Goal: Information Seeking & Learning: Learn about a topic

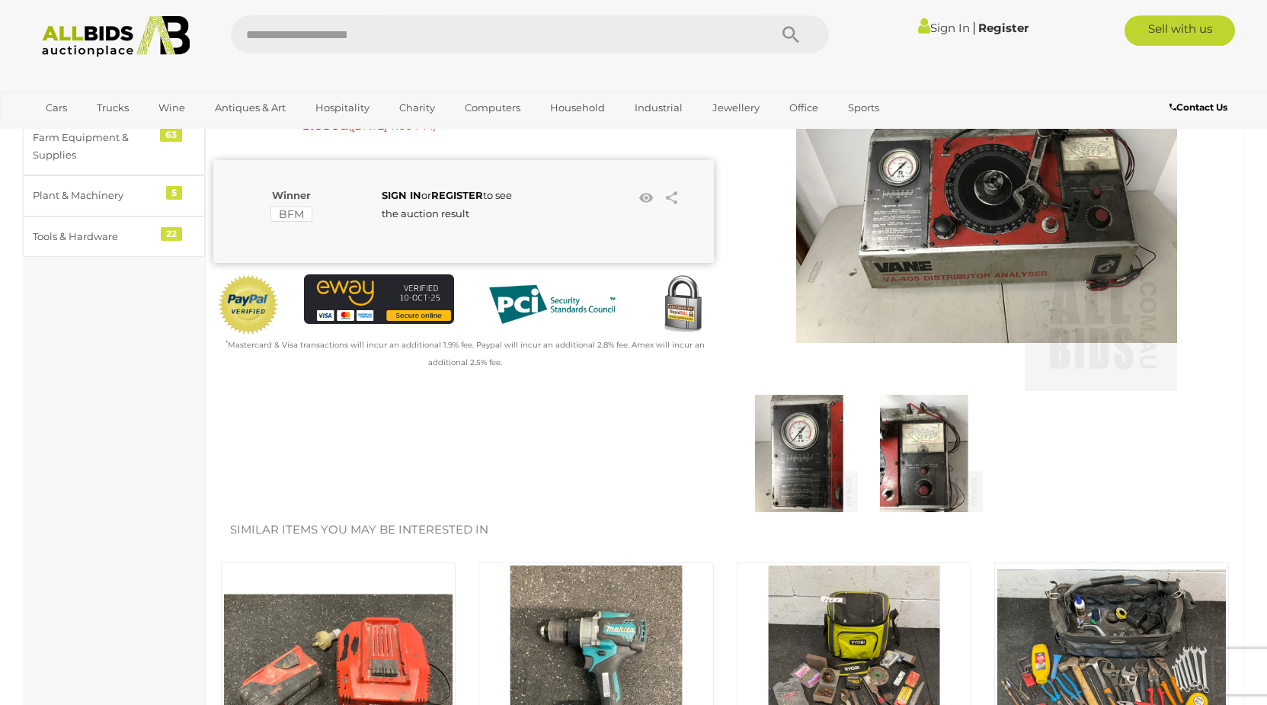
scroll to position [78, 0]
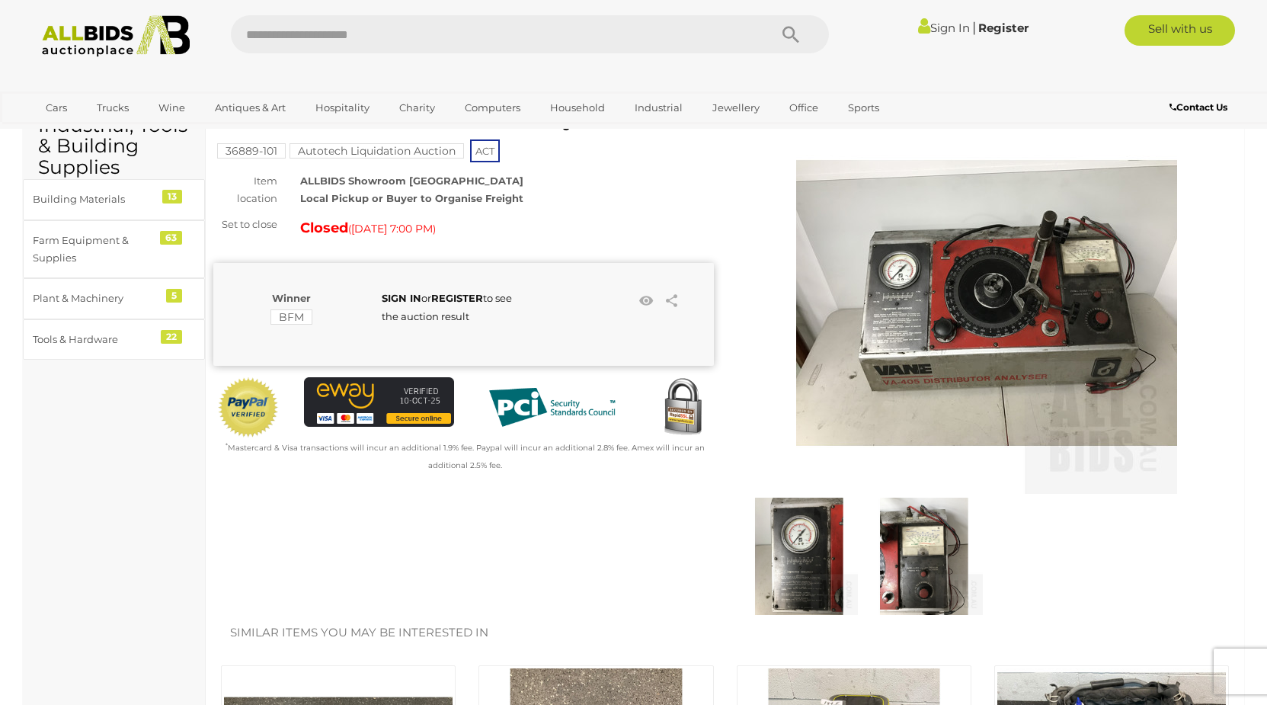
click at [1033, 277] on img at bounding box center [986, 303] width 381 height 381
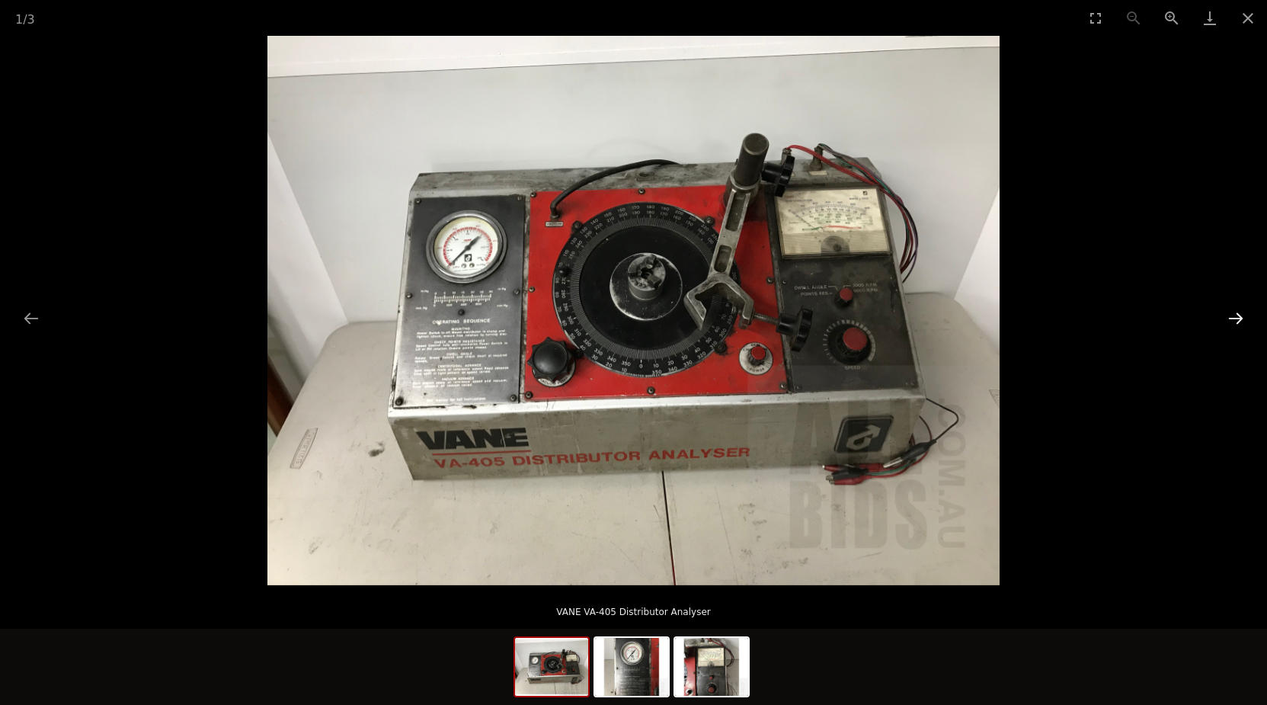
click at [1245, 315] on button "Next slide" at bounding box center [1236, 318] width 32 height 30
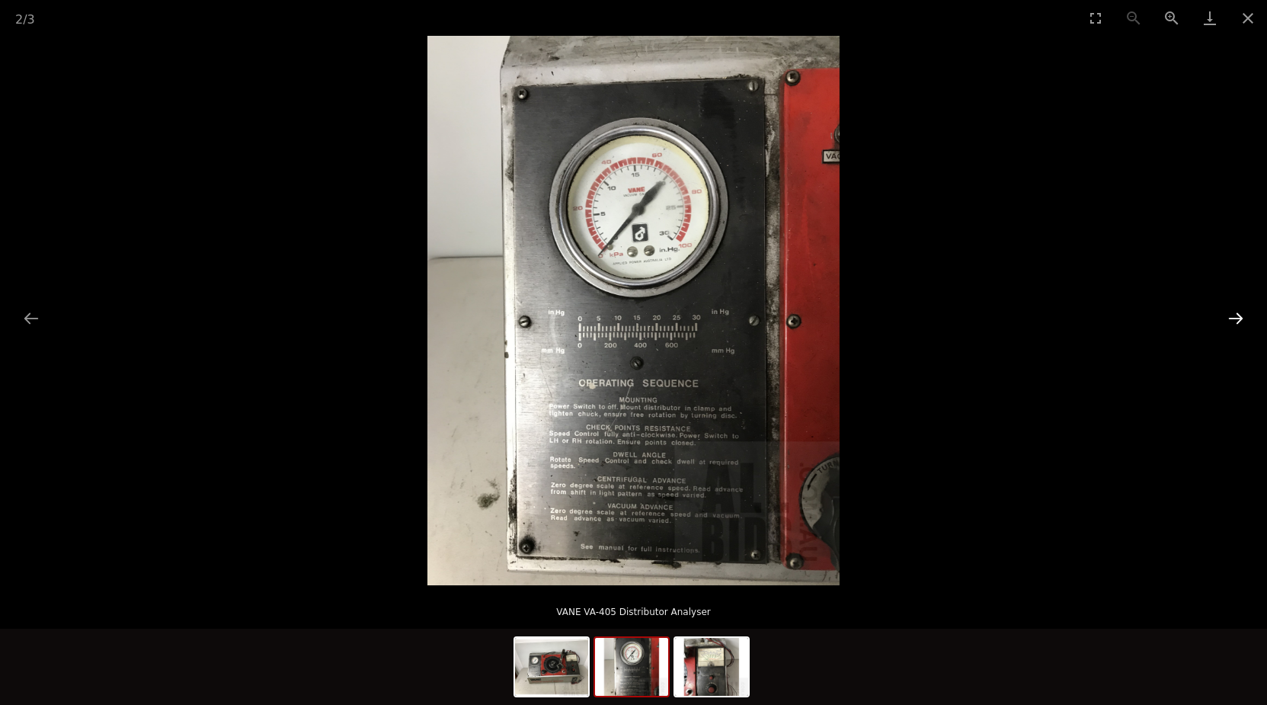
click at [1240, 312] on button "Next slide" at bounding box center [1236, 318] width 32 height 30
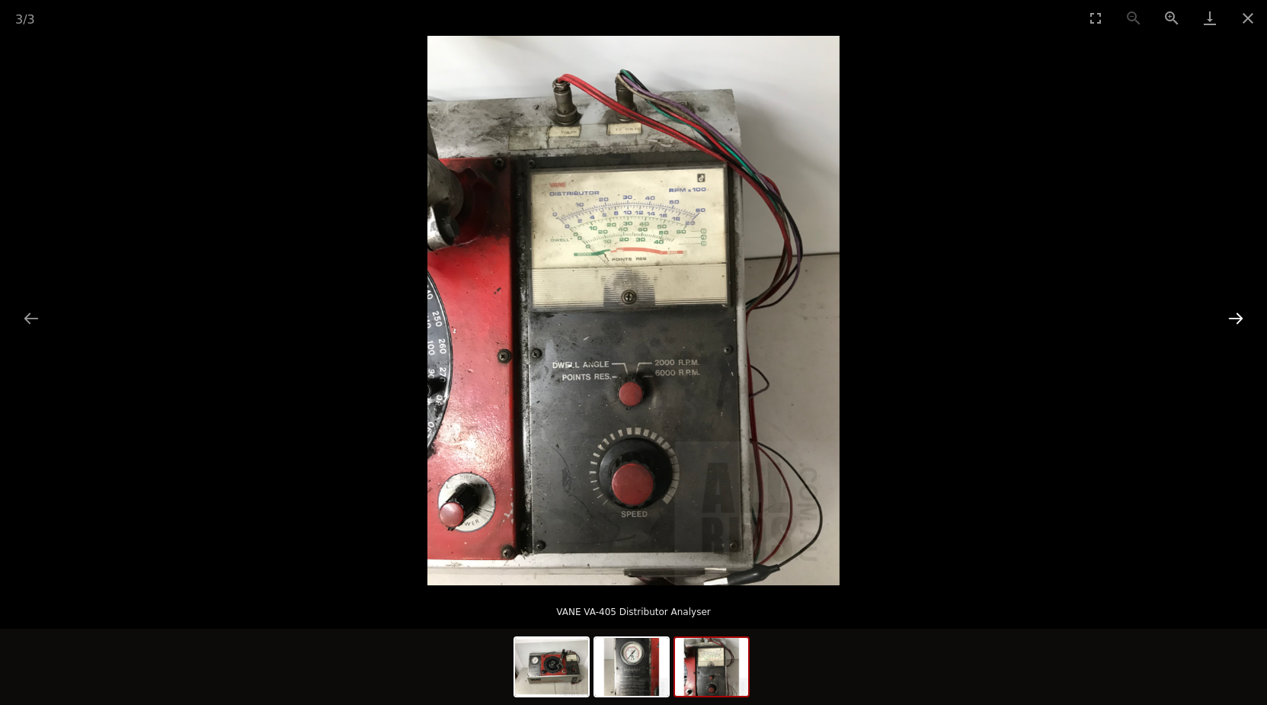
click at [1240, 312] on button "Next slide" at bounding box center [1236, 318] width 32 height 30
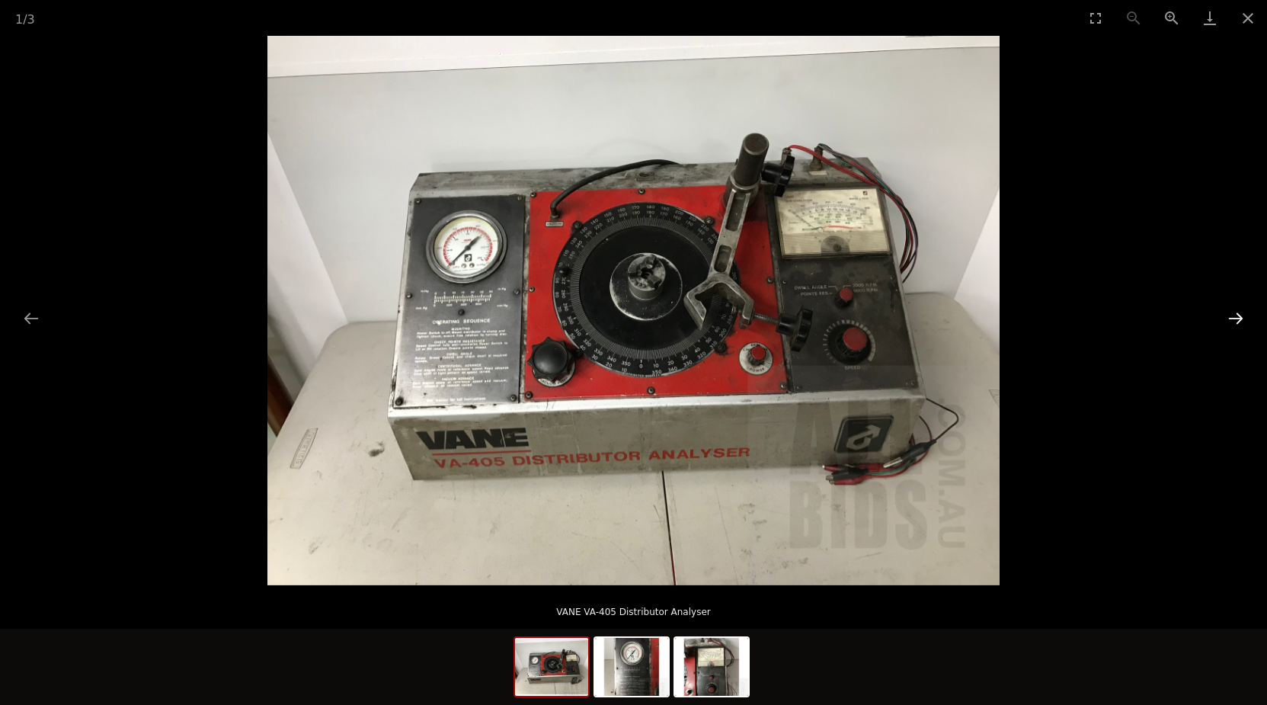
click at [1240, 312] on button "Next slide" at bounding box center [1236, 318] width 32 height 30
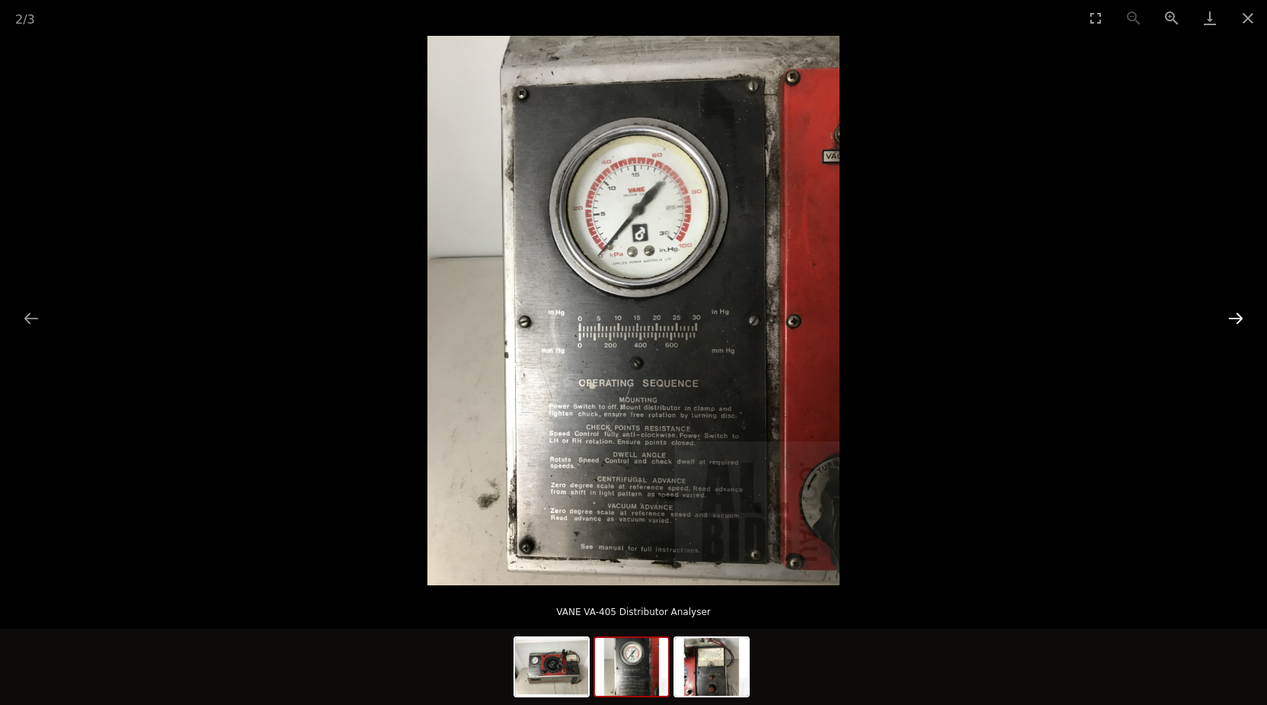
click at [1236, 312] on button "Next slide" at bounding box center [1236, 318] width 32 height 30
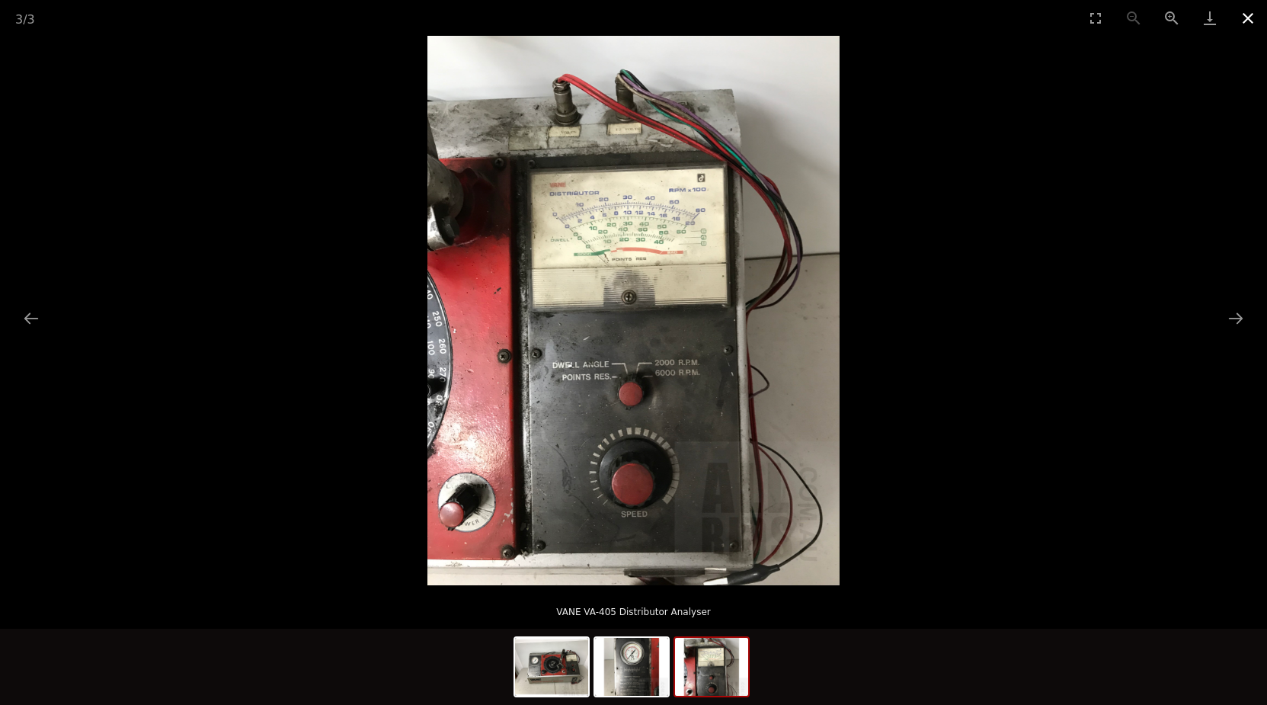
click at [1252, 11] on button "Close gallery" at bounding box center [1248, 18] width 38 height 36
